Goal: Transaction & Acquisition: Purchase product/service

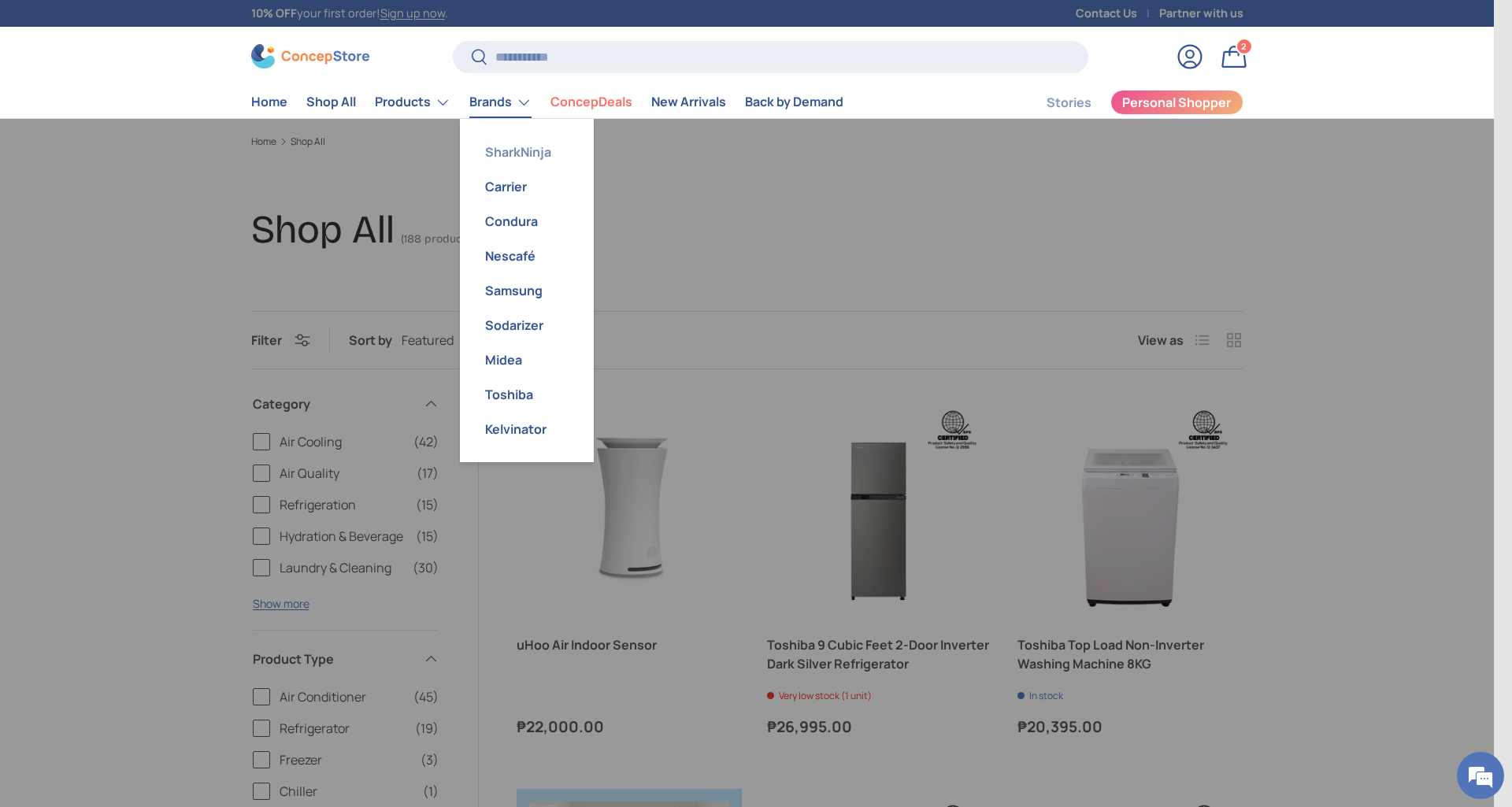
click at [513, 150] on link "SharkNinja" at bounding box center [527, 151] width 115 height 34
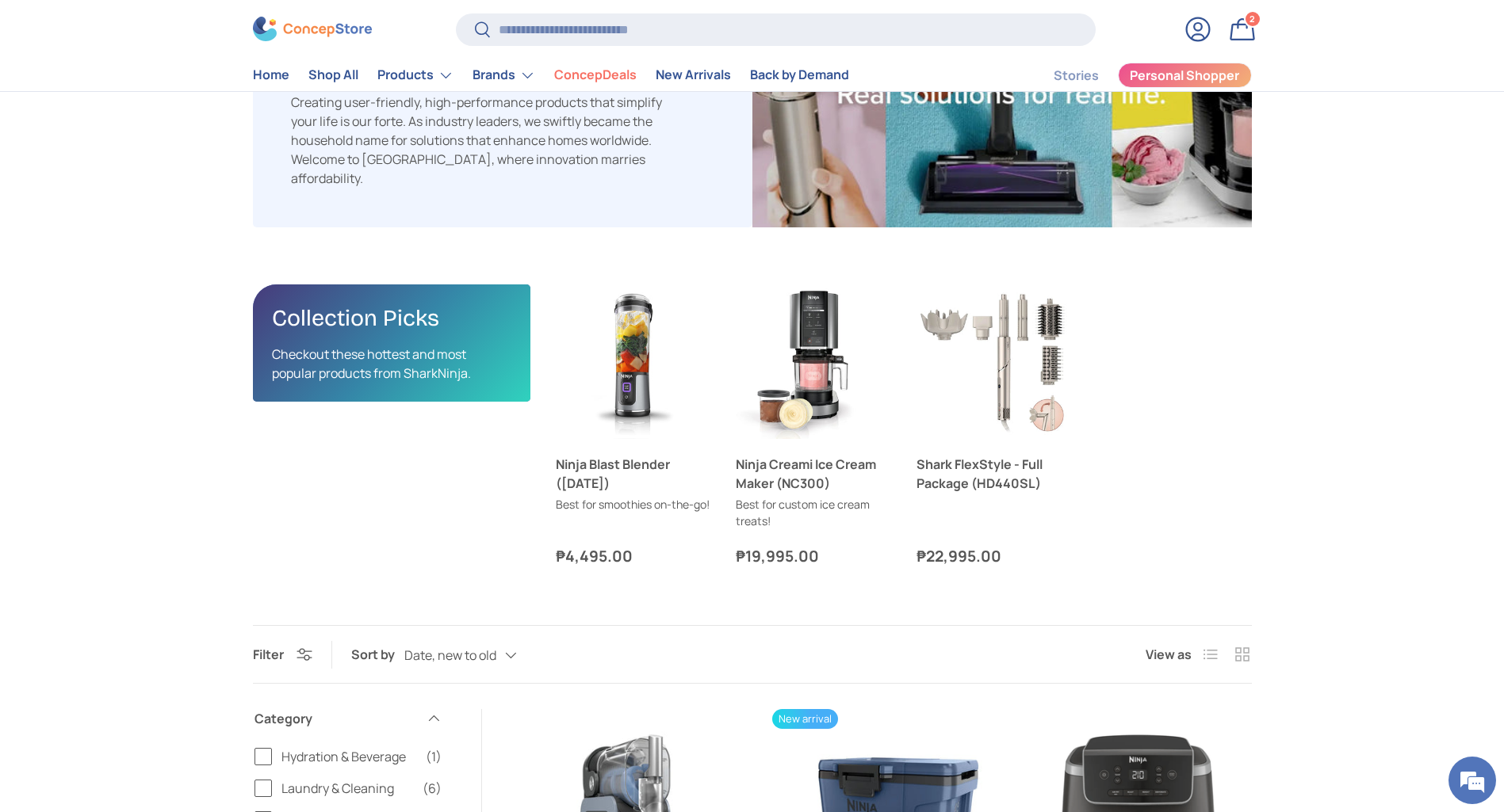
scroll to position [475, 0]
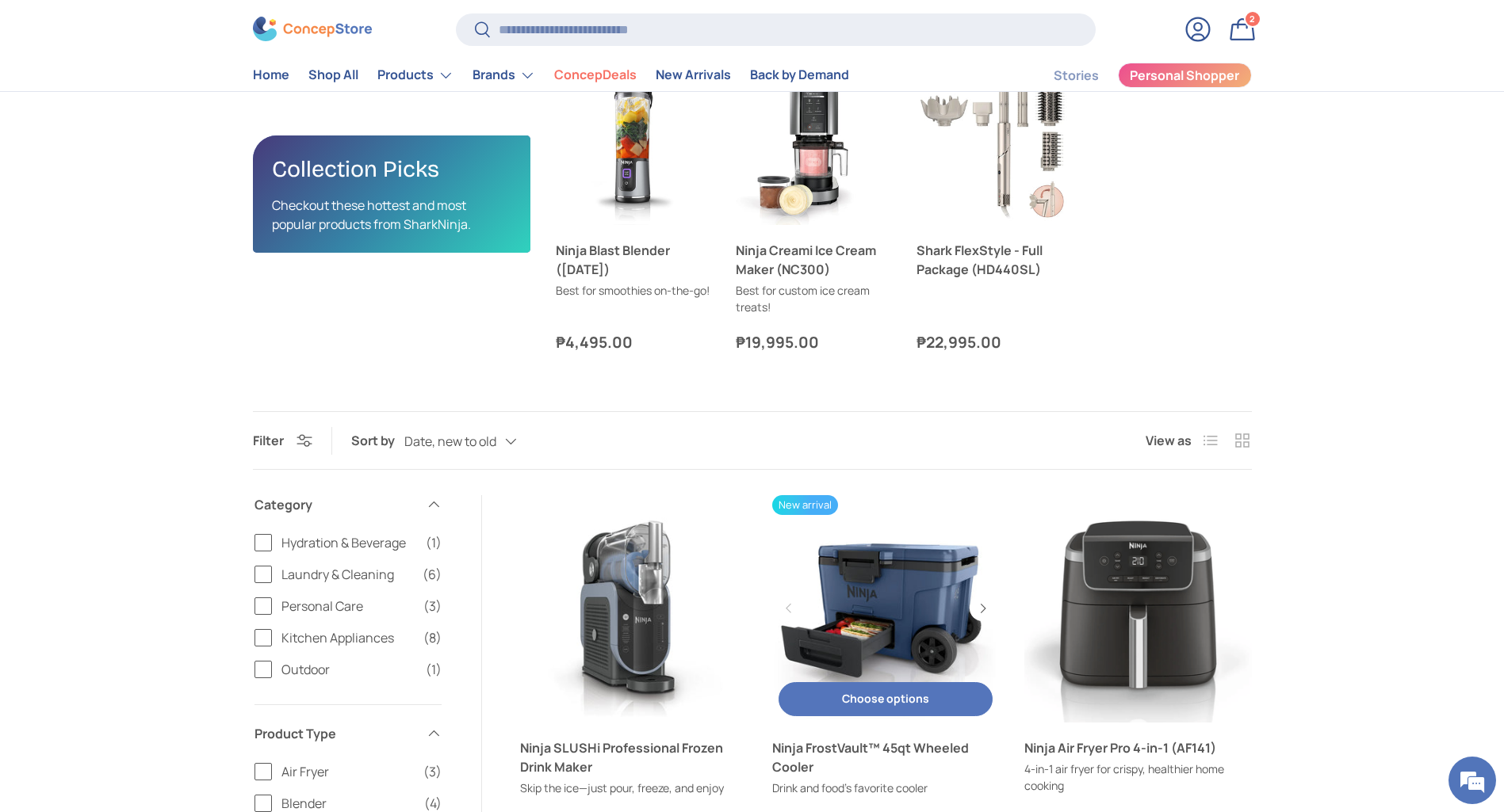
click at [910, 574] on link "Ninja FrostVault™ 45qt Wheeled Cooler" at bounding box center [885, 609] width 227 height 227
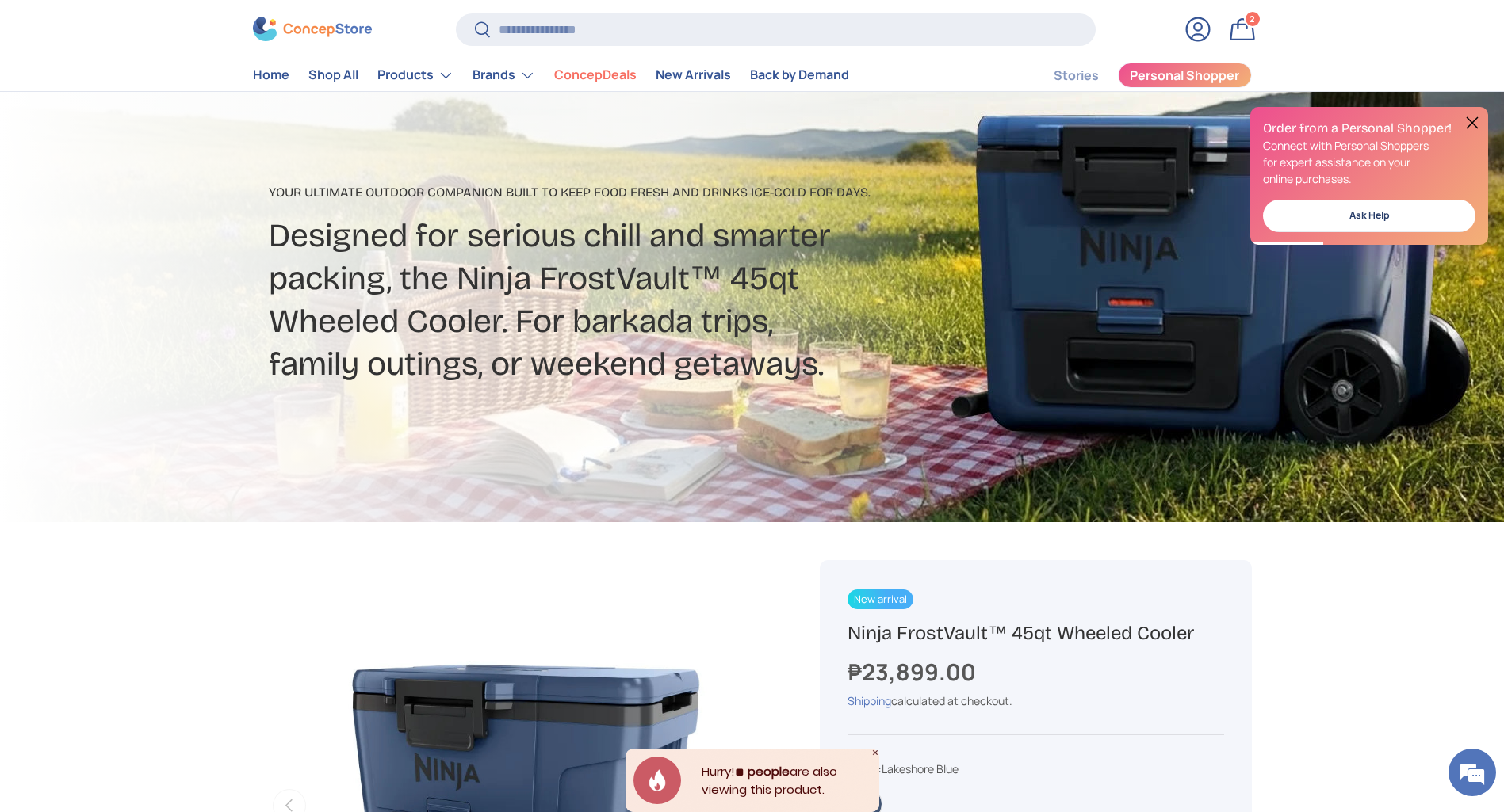
click at [1473, 124] on button at bounding box center [1471, 122] width 19 height 19
